Goal: Task Accomplishment & Management: Manage account settings

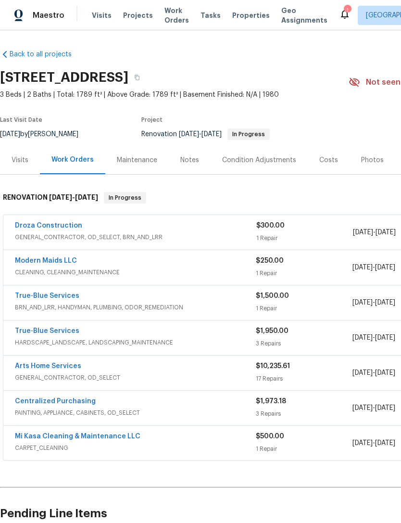
click at [43, 223] on link "Droza Construction" at bounding box center [48, 225] width 67 height 7
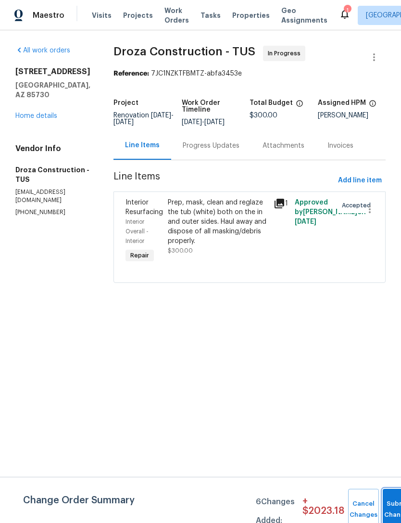
click at [395, 498] on button "Submit Changes" at bounding box center [398, 509] width 31 height 41
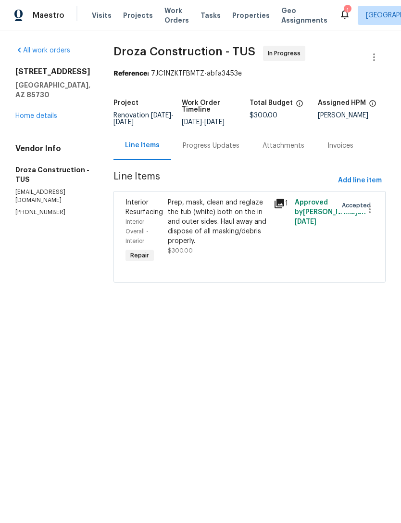
click at [40, 113] on link "Home details" at bounding box center [36, 116] width 42 height 7
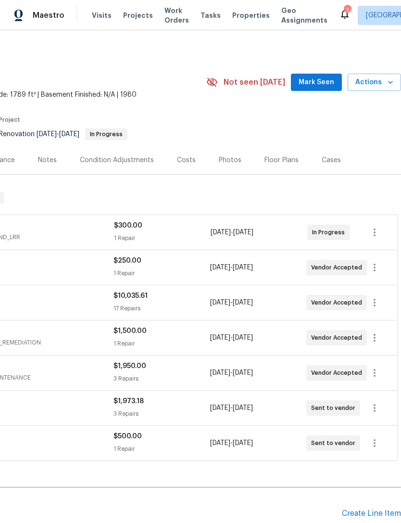
scroll to position [0, 142]
click at [318, 80] on span "Mark Seen" at bounding box center [317, 83] width 36 height 12
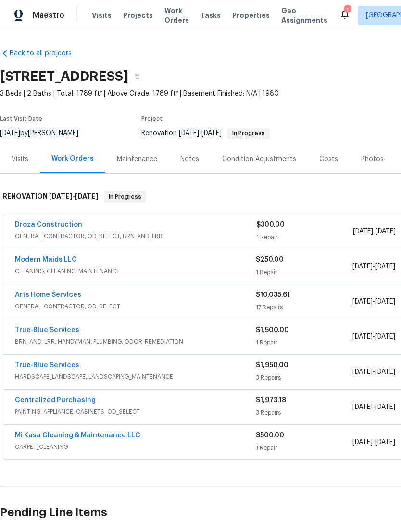
scroll to position [1, 0]
click at [247, 303] on span "GENERAL_CONTRACTOR, OD_SELECT" at bounding box center [135, 307] width 241 height 10
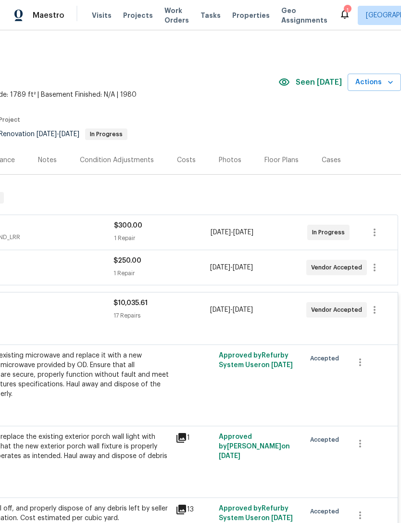
scroll to position [0, 142]
click at [379, 85] on span "Actions" at bounding box center [375, 83] width 38 height 12
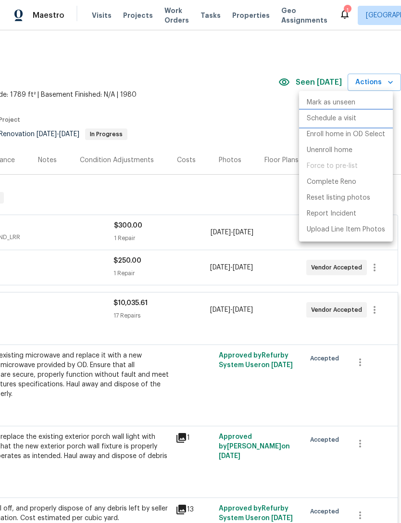
click at [360, 118] on li "Schedule a visit" at bounding box center [346, 119] width 94 height 16
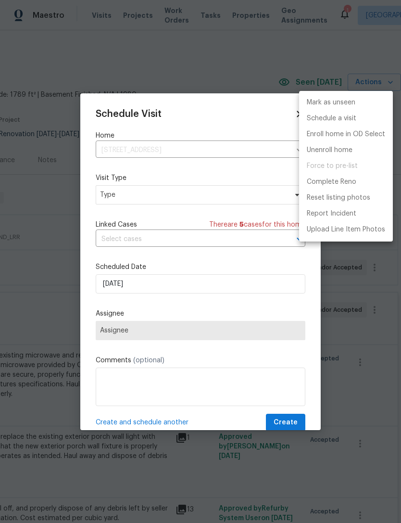
click at [202, 208] on div at bounding box center [200, 261] width 401 height 523
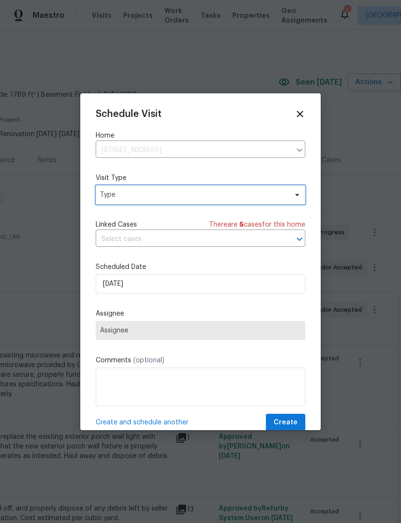
click at [212, 199] on span "Type" at bounding box center [193, 195] width 187 height 10
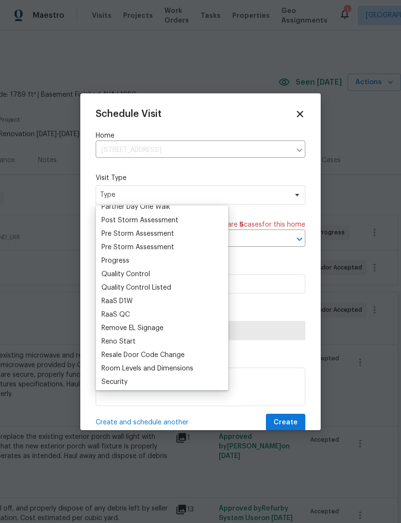
scroll to position [604, 0]
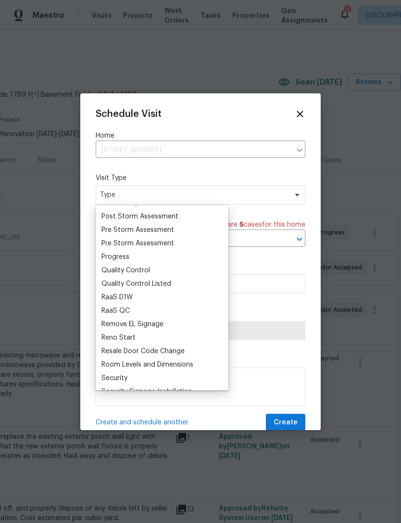
click at [164, 258] on div "Progress" at bounding box center [162, 256] width 127 height 13
click at [158, 256] on div "Progress" at bounding box center [162, 256] width 127 height 13
click at [127, 261] on div "Progress" at bounding box center [116, 257] width 28 height 10
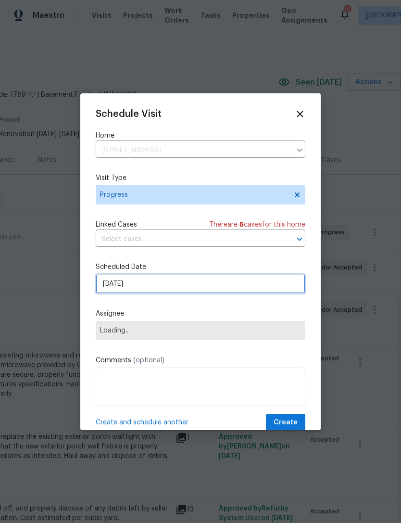
click at [203, 284] on input "[DATE]" at bounding box center [201, 283] width 210 height 19
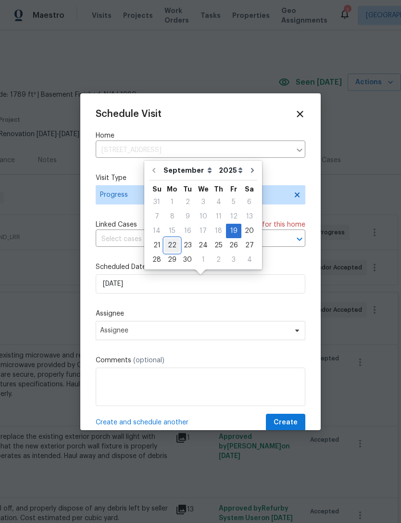
click at [176, 243] on div "22" at bounding box center [172, 245] width 15 height 13
type input "9/22/2025"
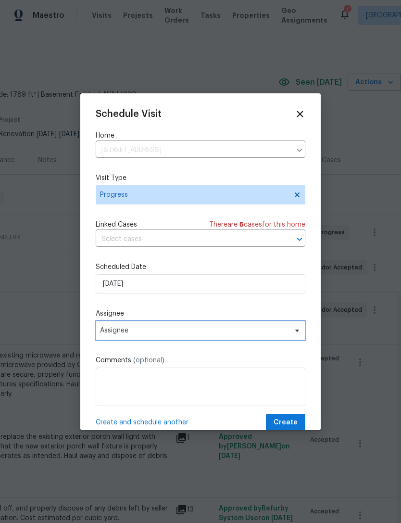
click at [206, 334] on span "Assignee" at bounding box center [194, 331] width 189 height 8
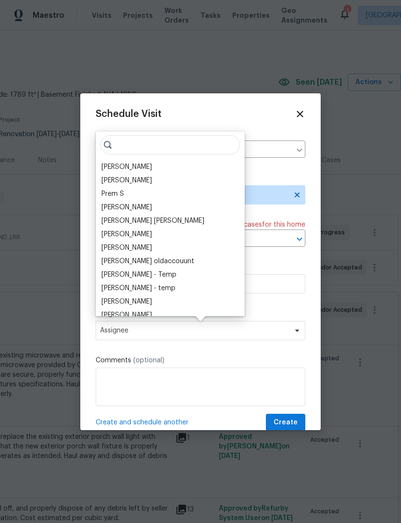
click at [182, 166] on div "[PERSON_NAME]" at bounding box center [170, 166] width 143 height 13
click at [176, 166] on div "[PERSON_NAME]" at bounding box center [170, 166] width 143 height 13
click at [125, 169] on div "[PERSON_NAME]" at bounding box center [127, 167] width 51 height 10
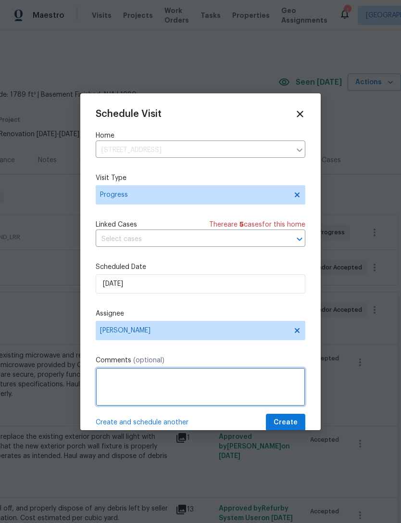
click at [213, 388] on textarea at bounding box center [201, 387] width 210 height 38
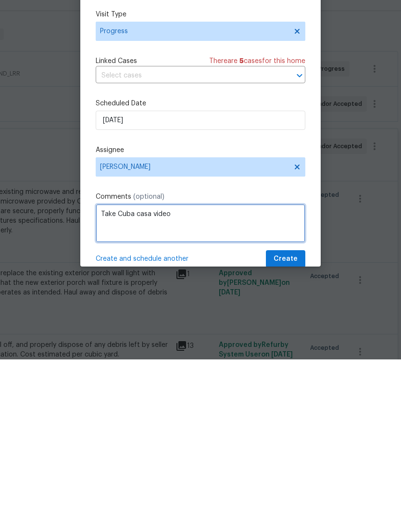
type textarea "Take Cuba casa video"
click at [282, 190] on div "Schedule Visit Home 8558 E Ruby Dr, Tucson, AZ 85730 ​ Visit Type Progress Link…" at bounding box center [201, 270] width 210 height 323
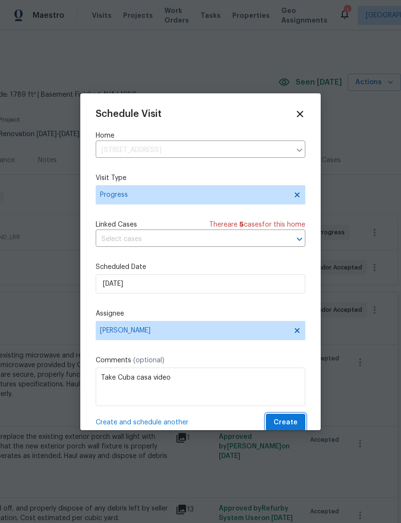
click at [287, 427] on span "Create" at bounding box center [286, 423] width 24 height 12
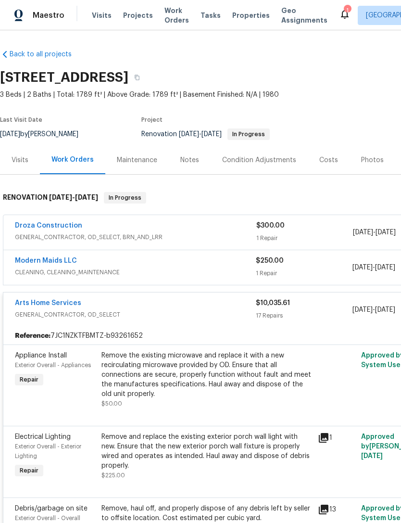
scroll to position [0, 0]
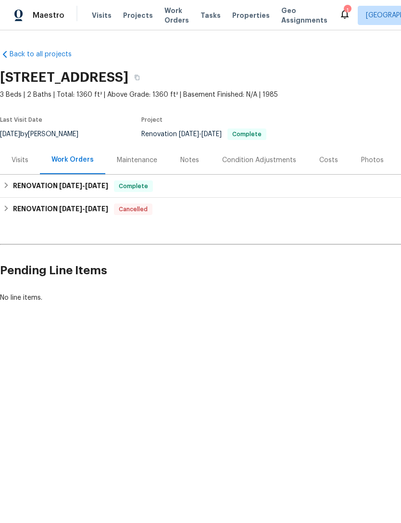
click at [370, 156] on div "Photos" at bounding box center [372, 160] width 23 height 10
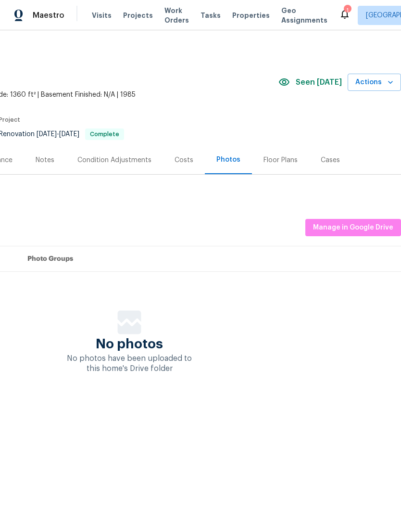
scroll to position [0, 142]
click at [366, 228] on span "Manage in Google Drive" at bounding box center [353, 228] width 80 height 12
click at [376, 224] on span "Manage in Google Drive" at bounding box center [353, 228] width 80 height 12
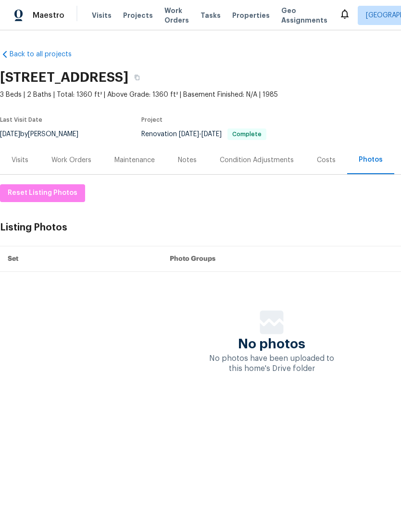
scroll to position [0, 0]
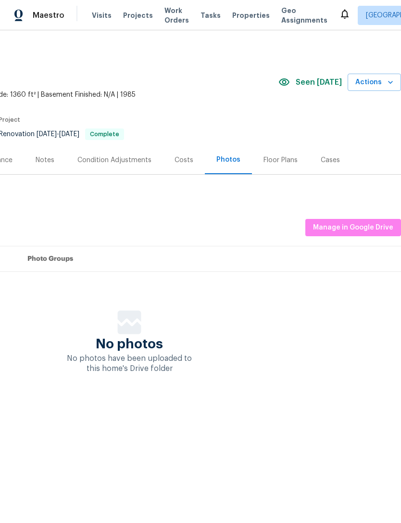
scroll to position [0, 142]
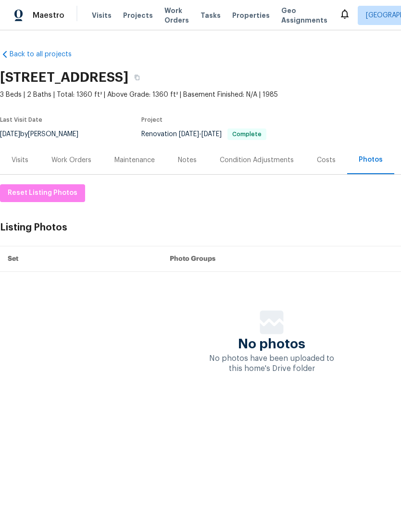
click at [81, 429] on div "Back to all projects [STREET_ADDRESS] 3 Beds | 2 Baths | Total: 1360 ft² | Abov…" at bounding box center [200, 230] width 401 height 401
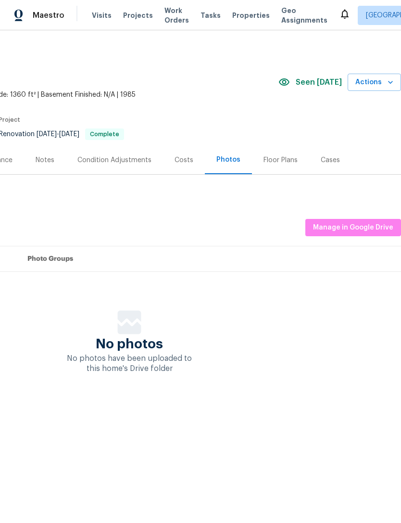
scroll to position [0, 142]
click at [333, 228] on span "Manage in Google Drive" at bounding box center [353, 228] width 80 height 12
click at [128, 20] on span "Projects" at bounding box center [138, 16] width 30 height 10
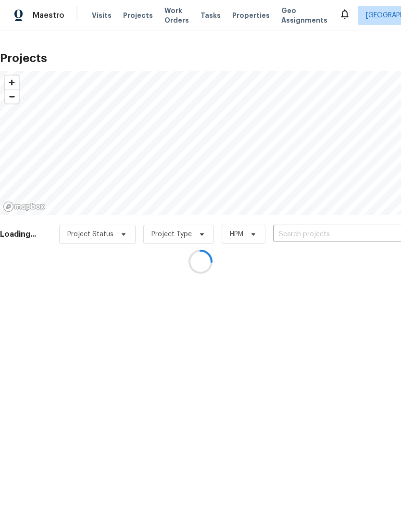
click at [236, 24] on div at bounding box center [200, 261] width 401 height 523
click at [240, 16] on div at bounding box center [200, 261] width 401 height 523
click at [235, 18] on div at bounding box center [200, 261] width 401 height 523
click at [242, 20] on div at bounding box center [200, 261] width 401 height 523
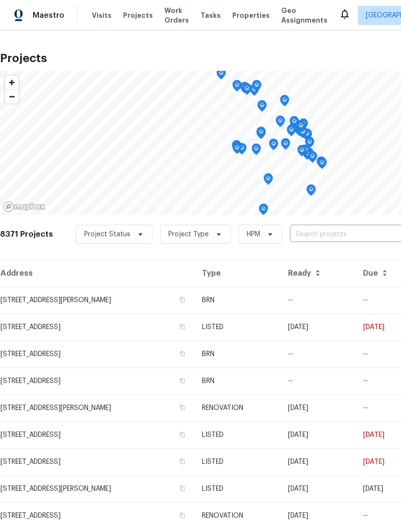
click at [235, 20] on span "Properties" at bounding box center [251, 16] width 38 height 10
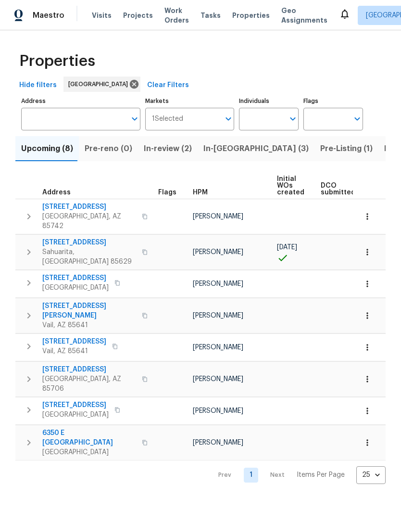
click at [192, 121] on input "Markets" at bounding box center [201, 119] width 37 height 23
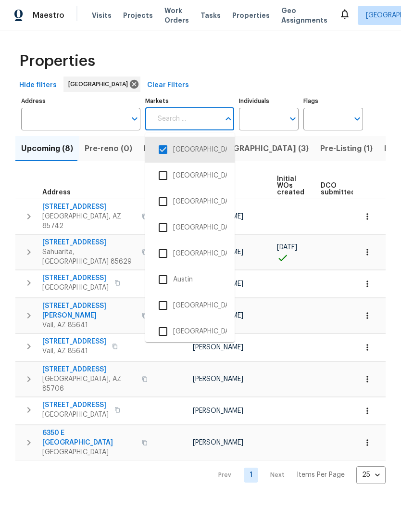
click at [279, 121] on input "Individuals" at bounding box center [261, 119] width 45 height 23
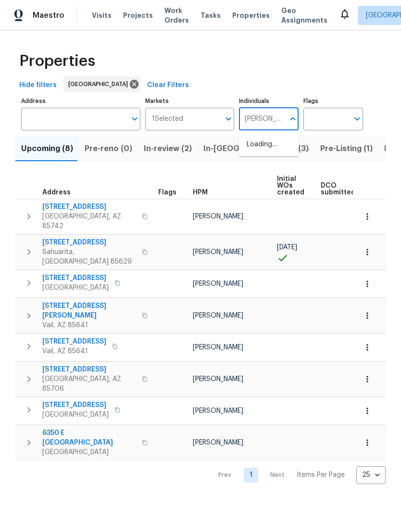
type input "Steven long"
click at [260, 151] on input "checkbox" at bounding box center [257, 150] width 20 height 20
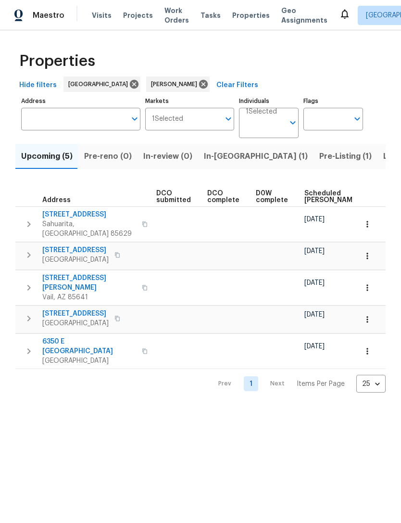
scroll to position [0, 170]
click at [383, 156] on span "Listed (8)" at bounding box center [401, 156] width 37 height 13
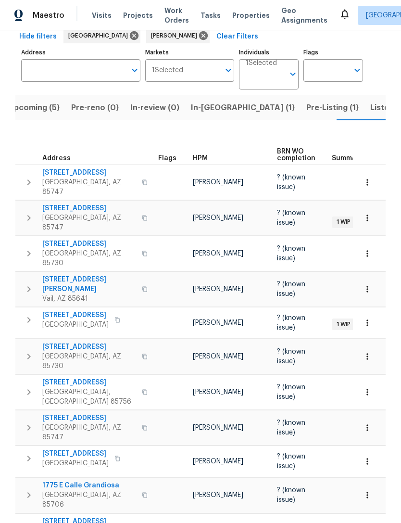
scroll to position [48, 0]
click at [29, 311] on button "button" at bounding box center [28, 320] width 19 height 19
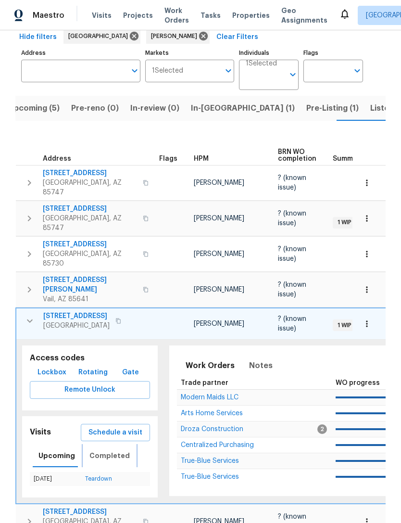
click at [100, 450] on span "Completed" at bounding box center [109, 456] width 40 height 12
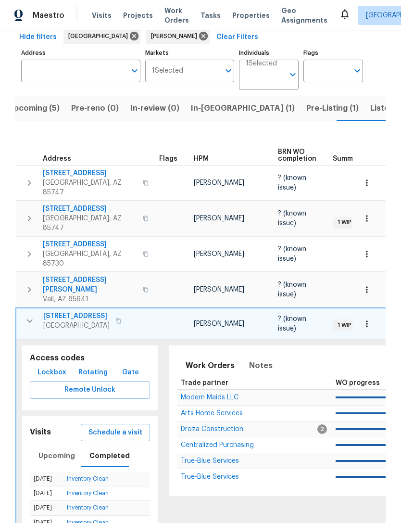
click at [28, 284] on icon "button" at bounding box center [30, 290] width 12 height 12
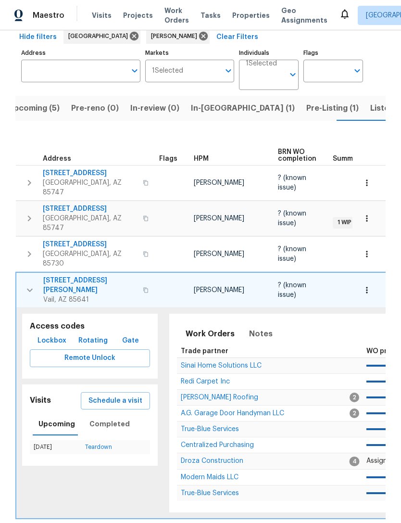
click at [29, 281] on button "button" at bounding box center [29, 290] width 19 height 29
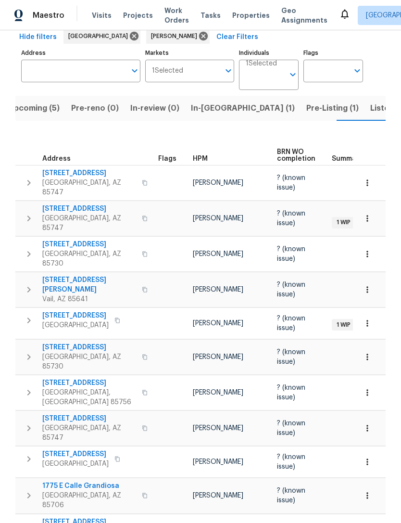
click at [27, 351] on icon "button" at bounding box center [29, 357] width 12 height 12
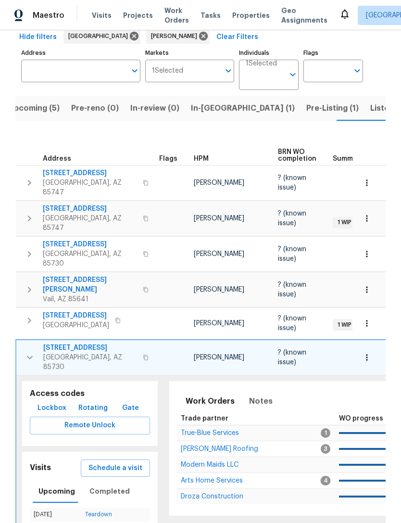
scroll to position [73, 0]
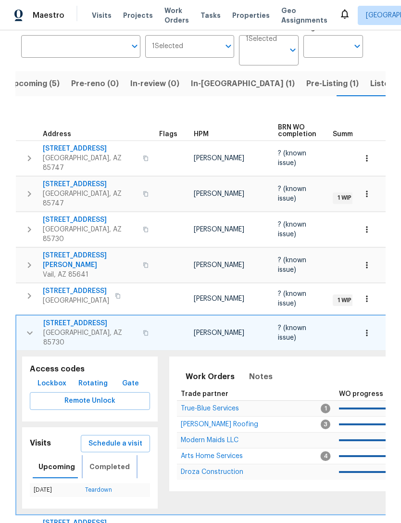
click at [96, 455] on button "Completed" at bounding box center [110, 466] width 52 height 23
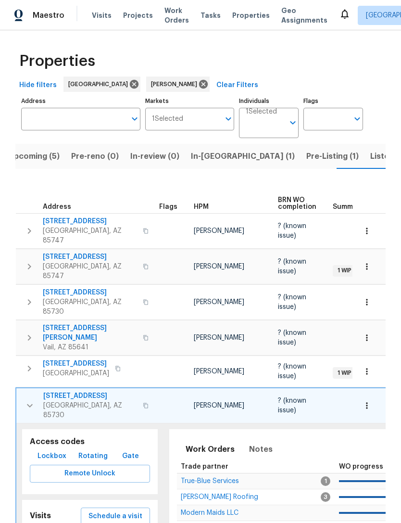
scroll to position [0, 0]
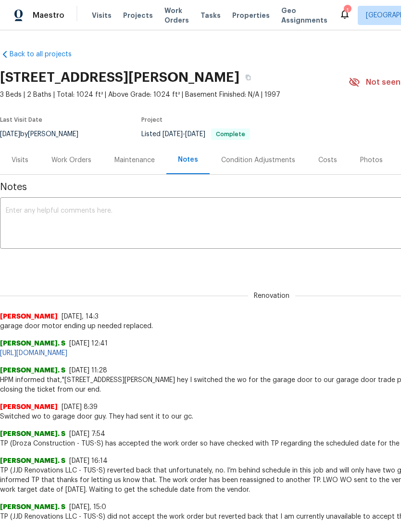
click at [247, 19] on span "Properties" at bounding box center [251, 16] width 38 height 10
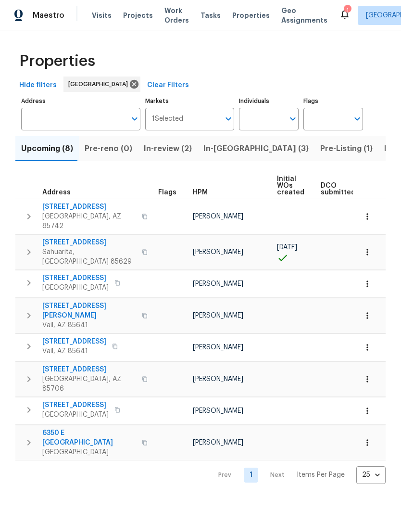
click at [98, 13] on span "Visits" at bounding box center [102, 16] width 20 height 10
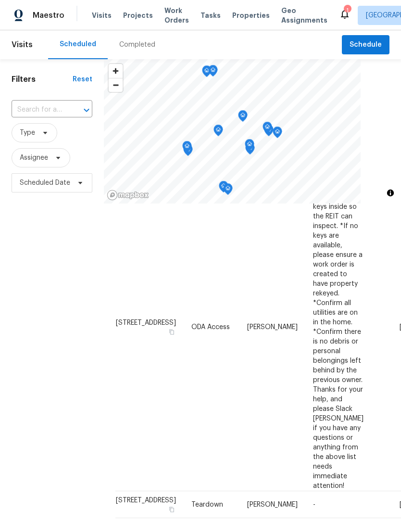
click at [47, 333] on div "Filters Reset ​ Type Assignee Scheduled Date" at bounding box center [52, 340] width 104 height 563
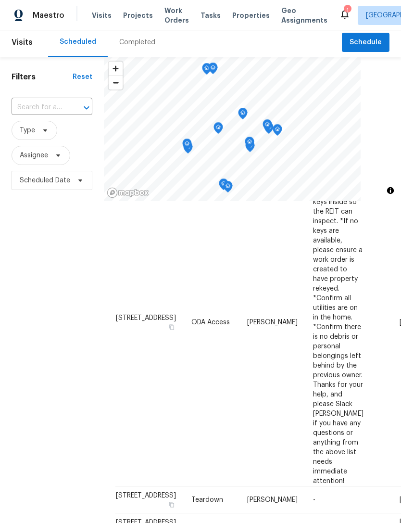
scroll to position [2, 0]
click at [0, 0] on span at bounding box center [0, 0] width 0 height 0
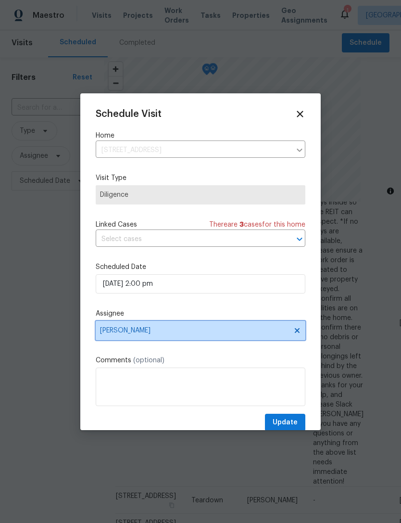
click at [126, 340] on span "[PERSON_NAME]" at bounding box center [201, 330] width 210 height 19
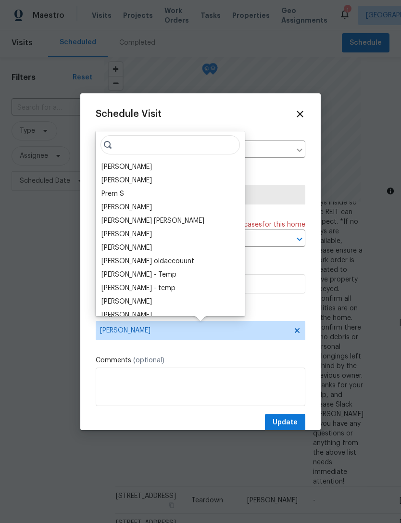
click at [143, 164] on div "John Perkins" at bounding box center [170, 166] width 143 height 13
click at [128, 167] on div "John Perkins" at bounding box center [127, 167] width 51 height 10
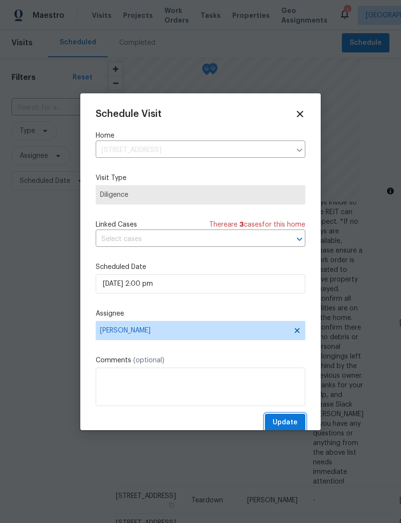
click at [280, 418] on button "Update" at bounding box center [285, 423] width 40 height 18
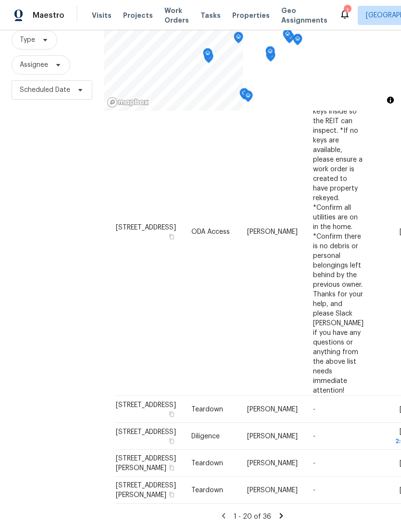
scroll to position [93, 0]
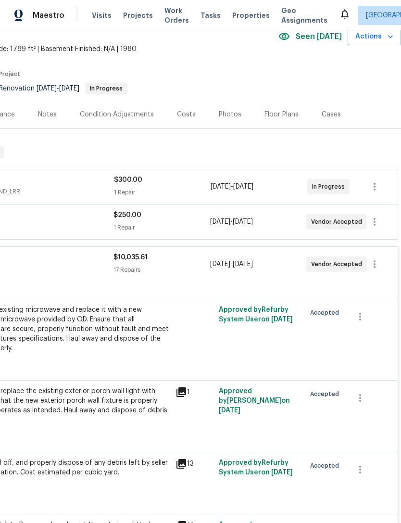
scroll to position [47, 142]
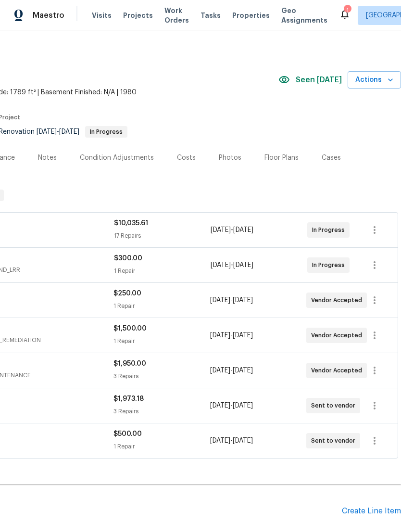
scroll to position [2, 142]
